Goal: Transaction & Acquisition: Purchase product/service

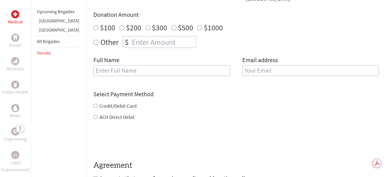
scroll to position [139, 0]
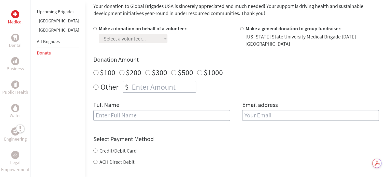
click at [167, 43] on div "Select a volunteer... [PERSON_NAME] [PERSON_NAME] [PERSON_NAME] [PERSON_NAME] […" at bounding box center [143, 37] width 89 height 11
click at [167, 47] on div "Make a donation on behalf of a volunteer: Select a volunteer... Abygael Crimm A…" at bounding box center [143, 36] width 89 height 22
click at [93, 47] on div at bounding box center [95, 36] width 5 height 22
click at [93, 30] on input "Make a donation on behalf of a volunteer:" at bounding box center [94, 28] width 3 height 3
radio input "true"
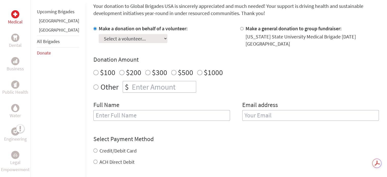
click at [159, 43] on select "Select a volunteer... [PERSON_NAME] [PERSON_NAME] [PERSON_NAME] [PERSON_NAME] […" at bounding box center [133, 38] width 69 height 9
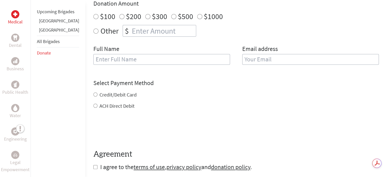
scroll to position [145, 0]
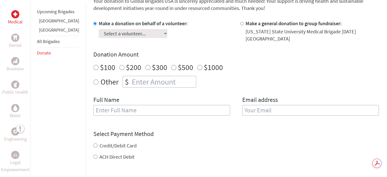
click at [164, 38] on select "Select a volunteer... [PERSON_NAME] [PERSON_NAME] [PERSON_NAME] [PERSON_NAME] […" at bounding box center [133, 33] width 69 height 9
click at [201, 69] on div "Make a donation on behalf of a volunteer: Select a volunteer... Abygael Crimm A…" at bounding box center [235, 71] width 285 height 102
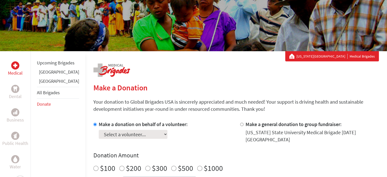
scroll to position [44, 0]
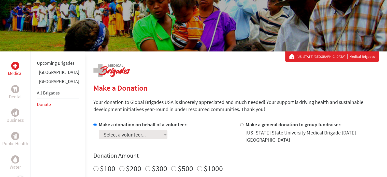
click at [56, 84] on link "[GEOGRAPHIC_DATA]" at bounding box center [59, 81] width 40 height 6
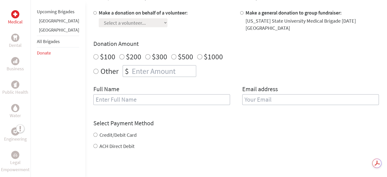
scroll to position [160, 0]
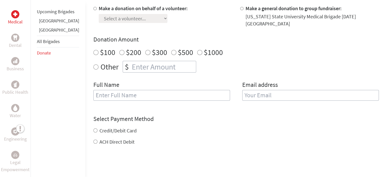
click at [99, 11] on label "Make a donation on behalf of a volunteer:" at bounding box center [143, 8] width 89 height 6
click at [93, 10] on input "Make a donation on behalf of a volunteer:" at bounding box center [94, 8] width 3 height 3
radio input "true"
click at [131, 23] on select "Select a volunteer... [PERSON_NAME] [PERSON_NAME] [PERSON_NAME] [PERSON_NAME] […" at bounding box center [133, 18] width 69 height 9
click at [204, 27] on div "Make a donation on behalf of a volunteer: Select a volunteer... [PERSON_NAME] […" at bounding box center [162, 16] width 139 height 22
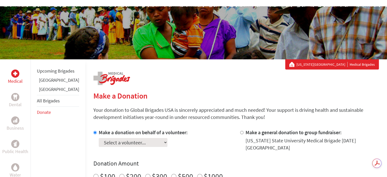
scroll to position [35, 0]
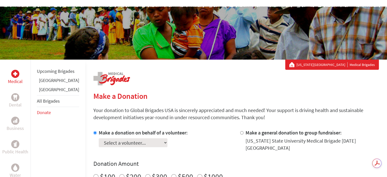
click at [55, 92] on link "[GEOGRAPHIC_DATA]" at bounding box center [59, 90] width 40 height 6
